Goal: Navigation & Orientation: Find specific page/section

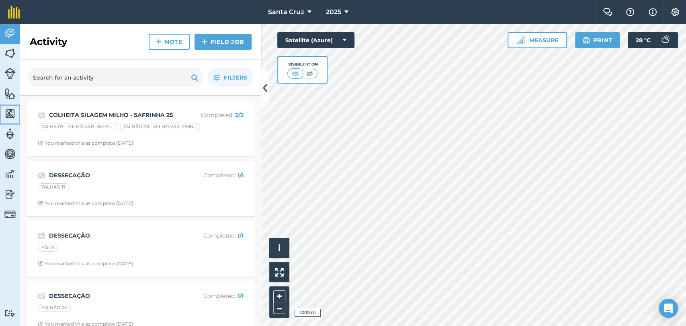
click at [11, 113] on img at bounding box center [9, 114] width 11 height 12
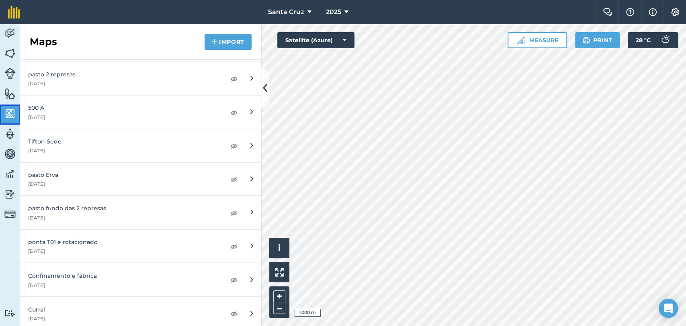
scroll to position [3211, 0]
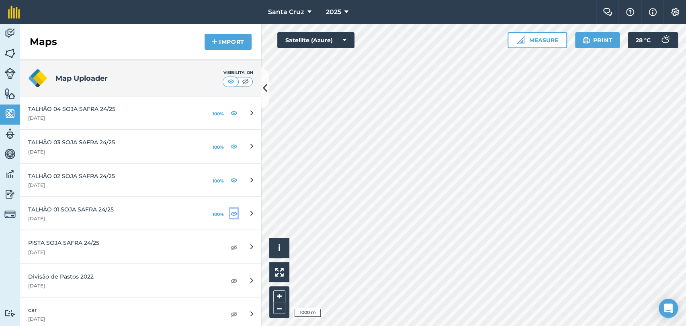
click at [230, 211] on img at bounding box center [233, 213] width 7 height 10
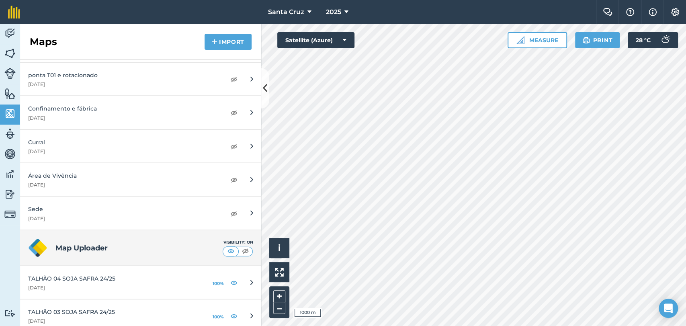
scroll to position [3381, 0]
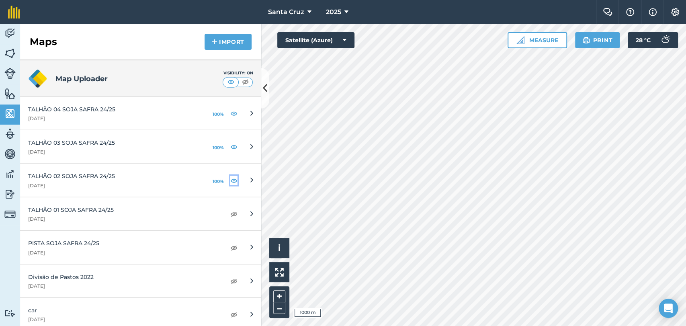
click at [230, 176] on img at bounding box center [233, 181] width 7 height 10
click at [230, 144] on img at bounding box center [233, 147] width 7 height 10
click at [230, 108] on img at bounding box center [233, 113] width 7 height 10
click at [4, 59] on img at bounding box center [9, 53] width 11 height 12
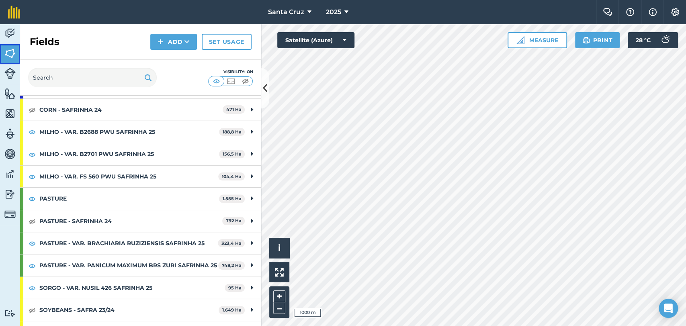
scroll to position [134, 0]
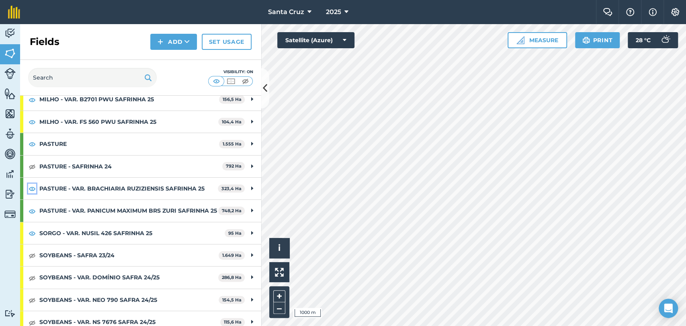
click at [29, 190] on img at bounding box center [32, 189] width 7 height 10
click at [32, 213] on img at bounding box center [32, 211] width 7 height 10
click at [4, 120] on link "Maps" at bounding box center [10, 114] width 20 height 20
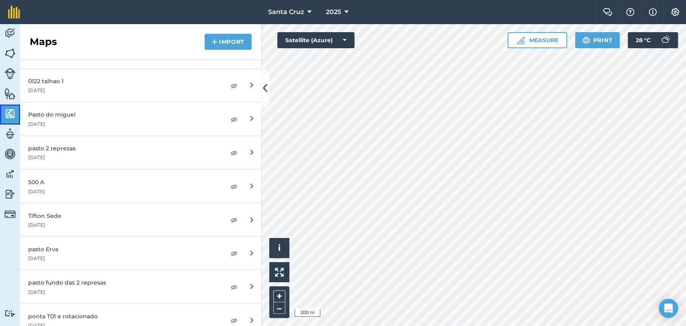
scroll to position [3381, 0]
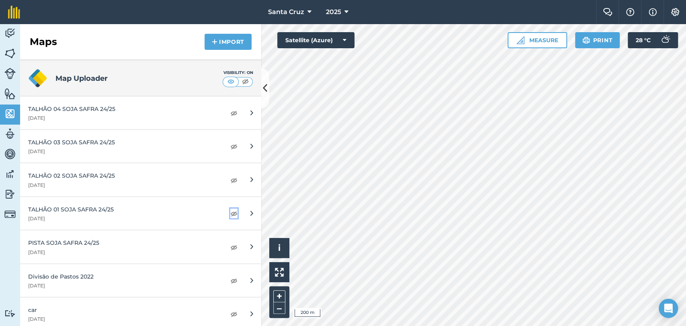
click at [230, 208] on img at bounding box center [233, 213] width 7 height 10
click at [423, 138] on div at bounding box center [473, 175] width 425 height 302
click at [241, 105] on div "Activity Fields Livestock Features Maps Team Vehicles Data Reporting Billing Tu…" at bounding box center [343, 175] width 686 height 302
click at [4, 58] on img at bounding box center [9, 53] width 11 height 12
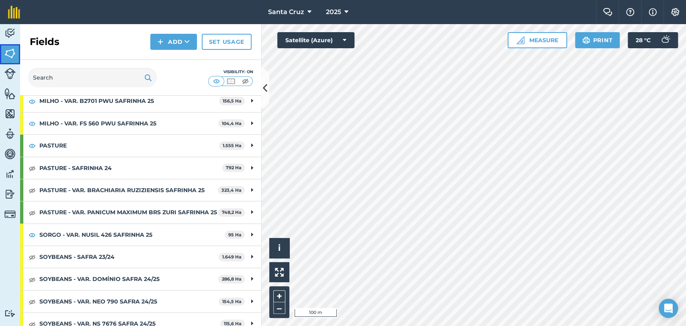
scroll to position [134, 0]
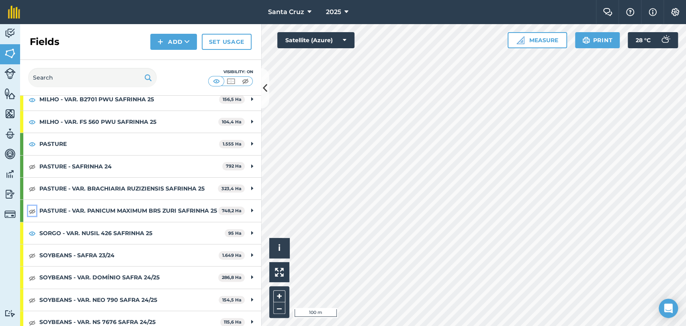
click at [32, 213] on img at bounding box center [32, 211] width 7 height 10
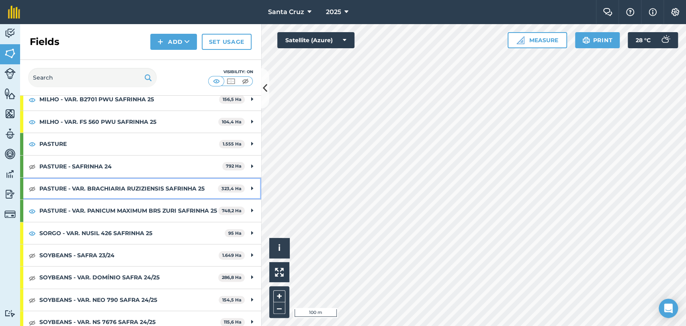
click at [27, 187] on div "PASTURE - VAR. BRACHIARIA RUZIZIENSIS SAFRINHA 25 323,4 Ha" at bounding box center [140, 189] width 241 height 22
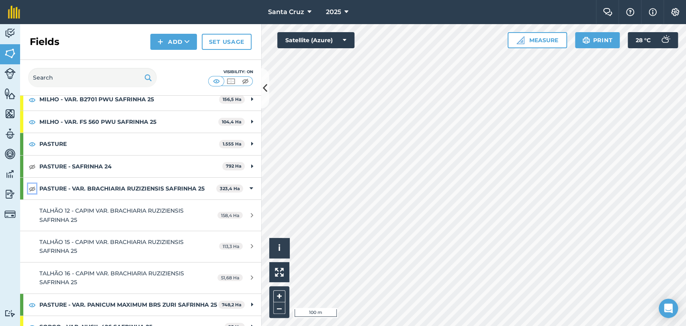
click at [33, 187] on img at bounding box center [32, 189] width 7 height 10
click at [59, 187] on strong "PASTURE - VAR. BRACHIARIA RUZIZIENSIS SAFRINHA 25" at bounding box center [127, 189] width 177 height 22
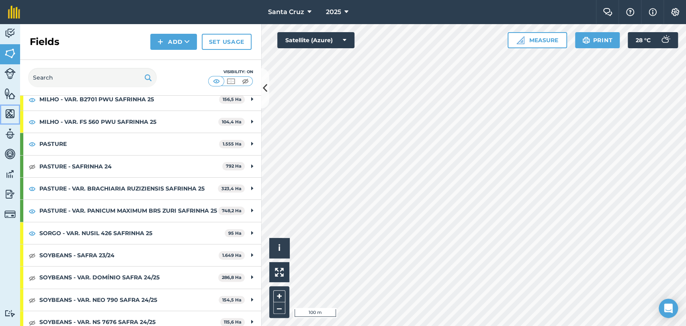
drag, startPoint x: 13, startPoint y: 116, endPoint x: 16, endPoint y: 119, distance: 4.3
click at [13, 116] on img at bounding box center [9, 114] width 11 height 12
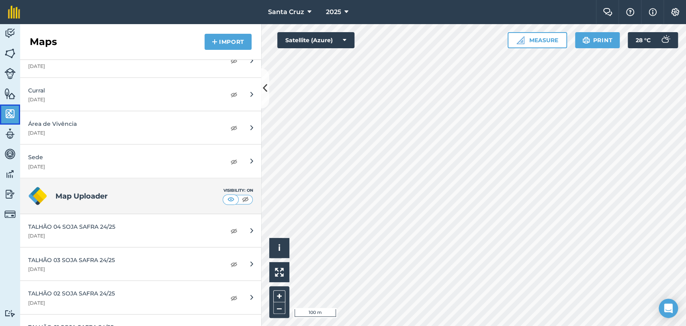
scroll to position [3381, 0]
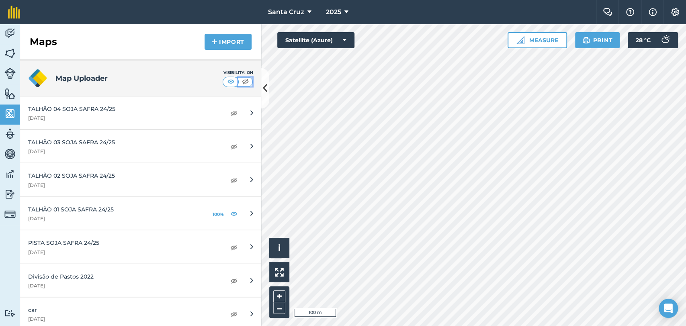
click at [240, 78] on img at bounding box center [245, 82] width 10 height 8
